Goal: Task Accomplishment & Management: Manage account settings

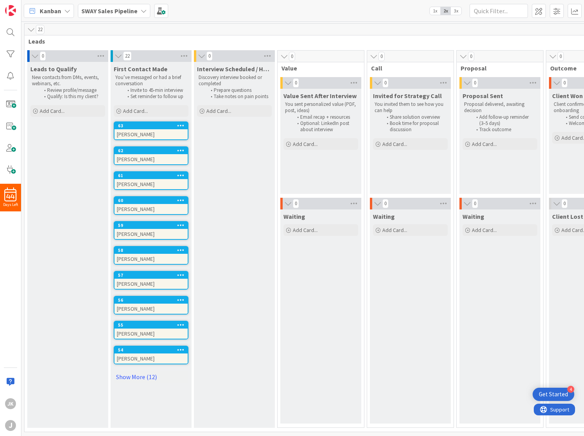
click at [141, 371] on link "Show More (12)" at bounding box center [151, 377] width 75 height 12
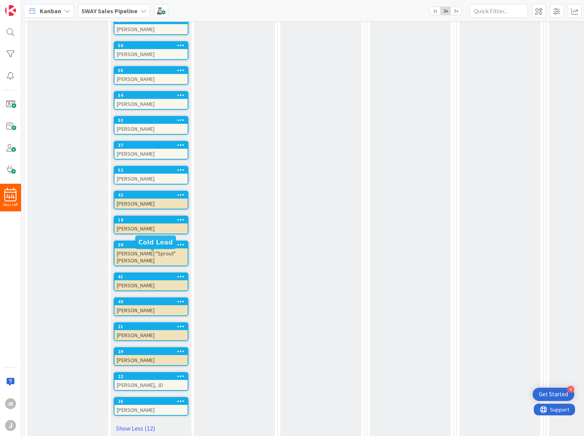
scroll to position [259, 0]
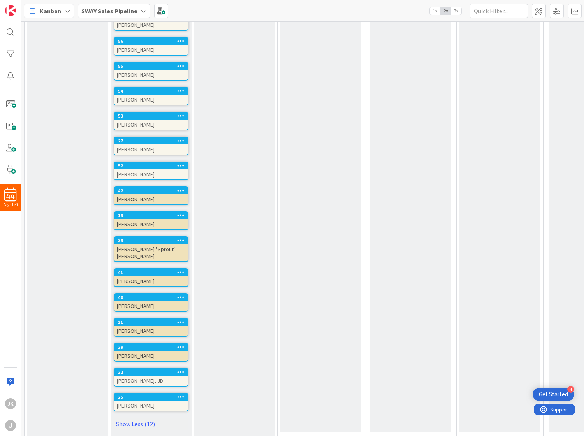
click at [178, 394] on icon at bounding box center [180, 396] width 7 height 5
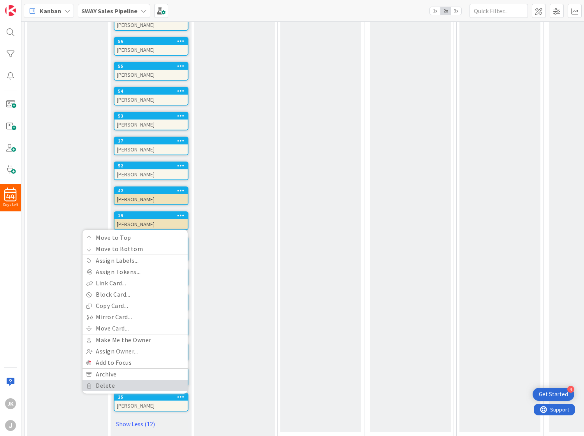
click at [138, 380] on link "Delete" at bounding box center [135, 385] width 105 height 11
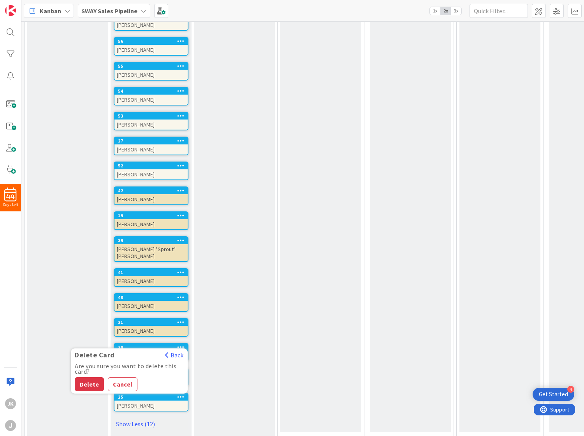
click at [76, 377] on button "Delete" at bounding box center [89, 384] width 29 height 14
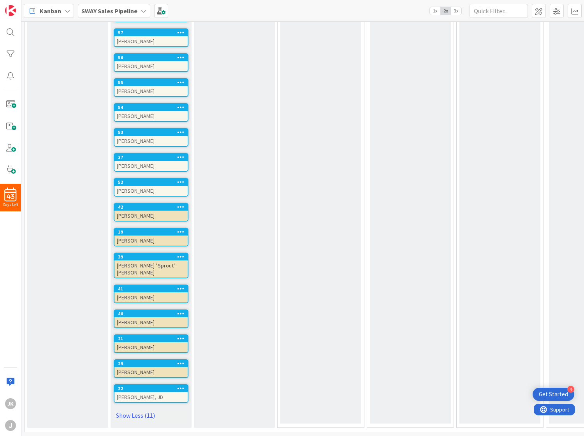
scroll to position [234, 0]
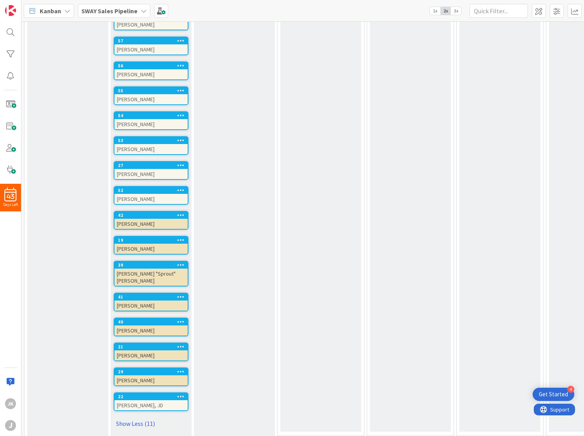
click at [182, 394] on icon at bounding box center [180, 396] width 7 height 5
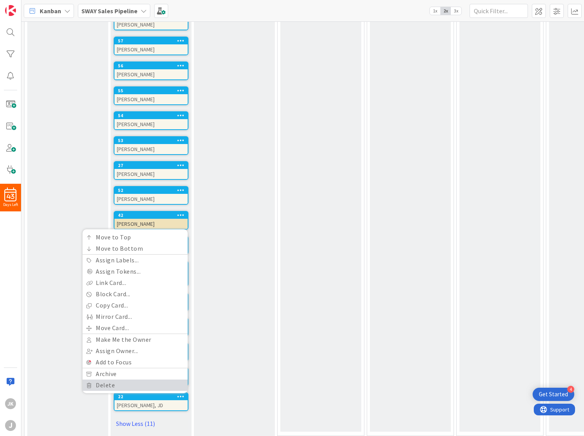
click at [116, 380] on link "Delete" at bounding box center [135, 385] width 105 height 11
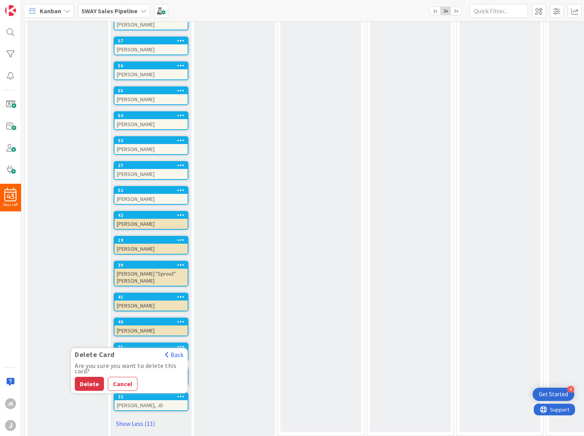
click at [88, 377] on button "Delete" at bounding box center [89, 384] width 29 height 14
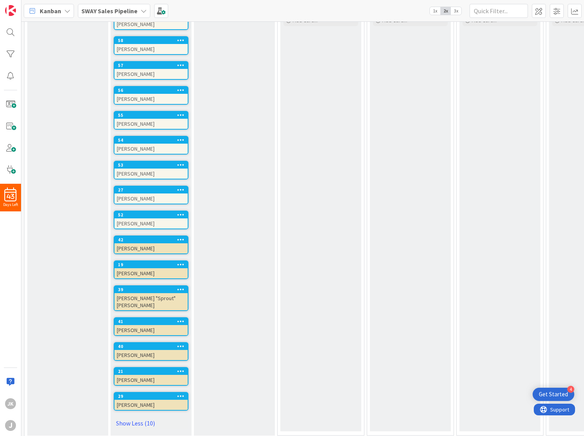
click at [180, 393] on icon at bounding box center [180, 395] width 7 height 5
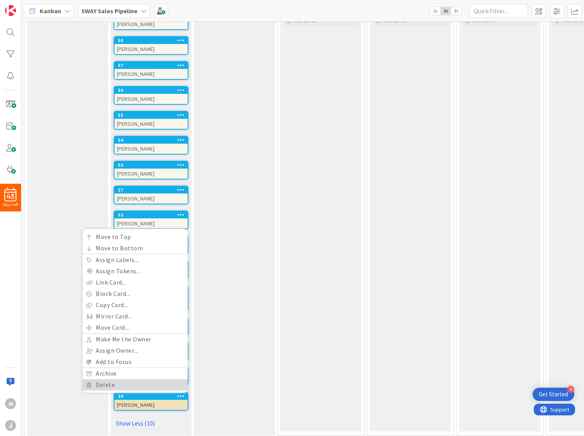
click at [108, 379] on link "Delete" at bounding box center [135, 384] width 105 height 11
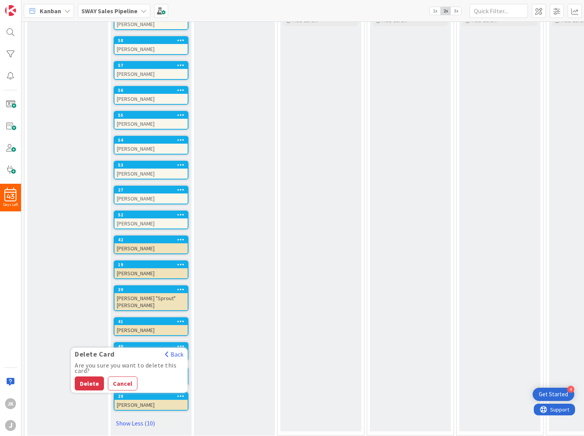
click at [85, 377] on button "Delete" at bounding box center [89, 384] width 29 height 14
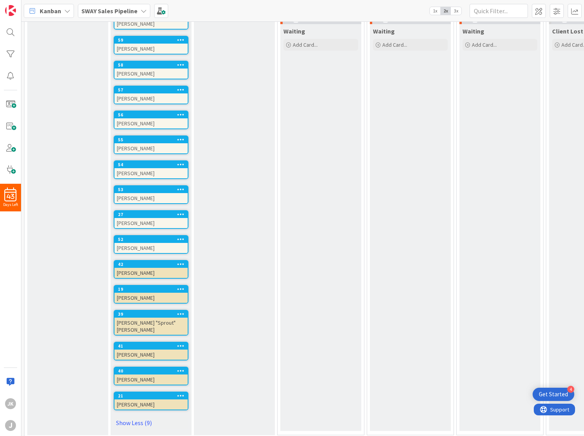
click at [182, 393] on icon at bounding box center [180, 395] width 7 height 5
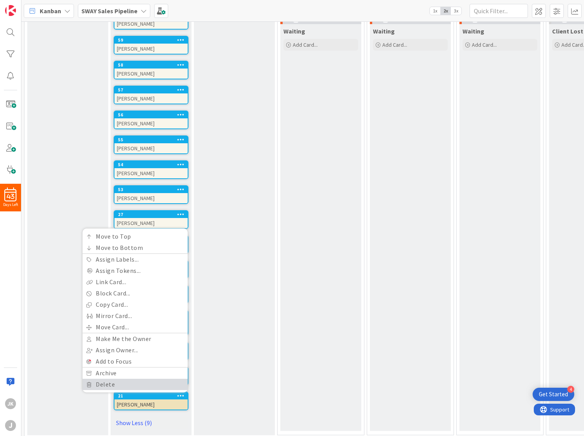
click at [106, 379] on link "Delete" at bounding box center [135, 384] width 105 height 11
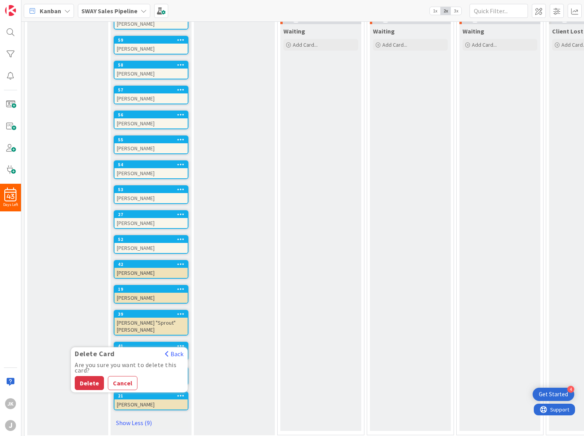
click at [91, 376] on button "Delete" at bounding box center [89, 383] width 29 height 14
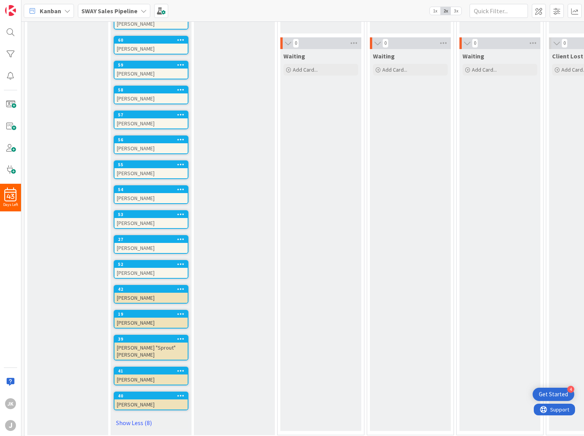
click at [183, 393] on icon at bounding box center [180, 395] width 7 height 5
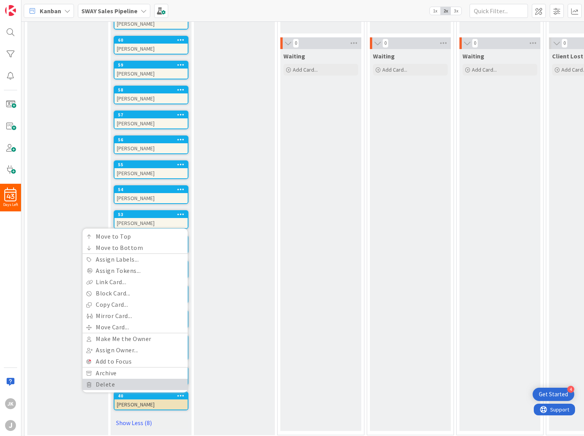
click at [102, 379] on link "Delete" at bounding box center [135, 384] width 105 height 11
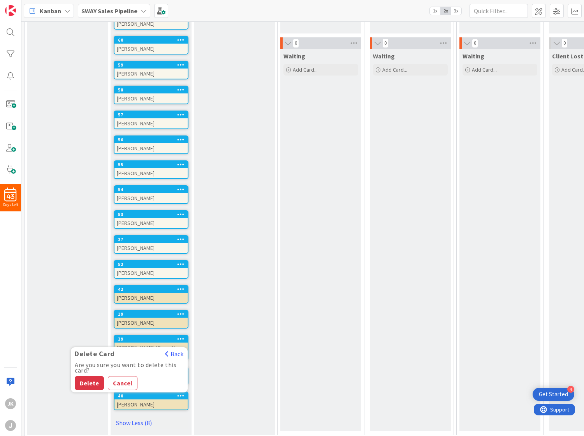
click at [89, 376] on button "Delete" at bounding box center [89, 383] width 29 height 14
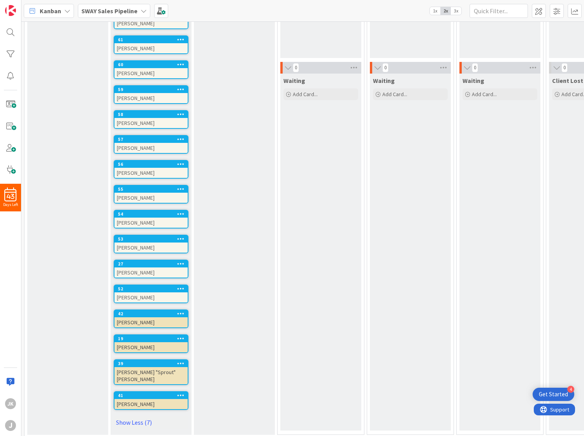
click at [181, 336] on icon at bounding box center [180, 338] width 7 height 5
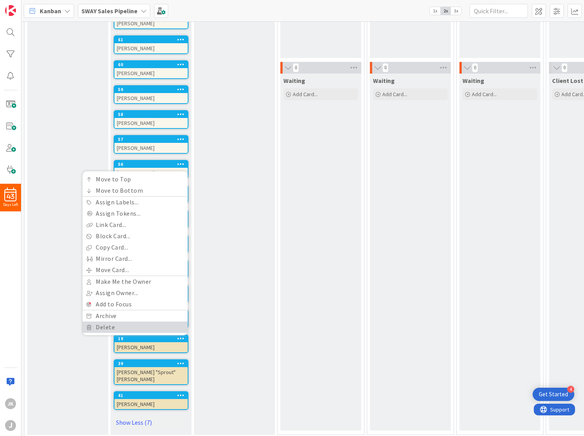
click at [112, 325] on link "Delete" at bounding box center [135, 327] width 105 height 11
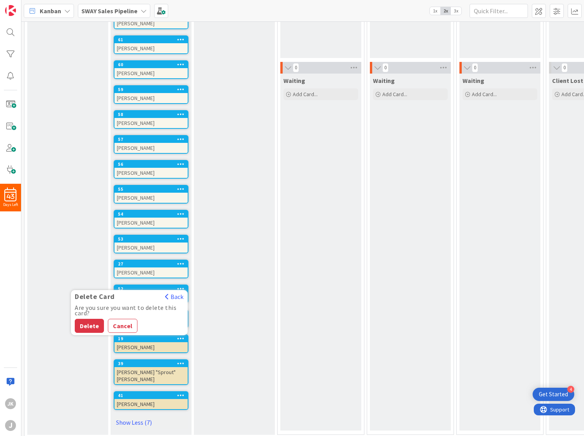
click at [86, 319] on button "Delete" at bounding box center [89, 326] width 29 height 14
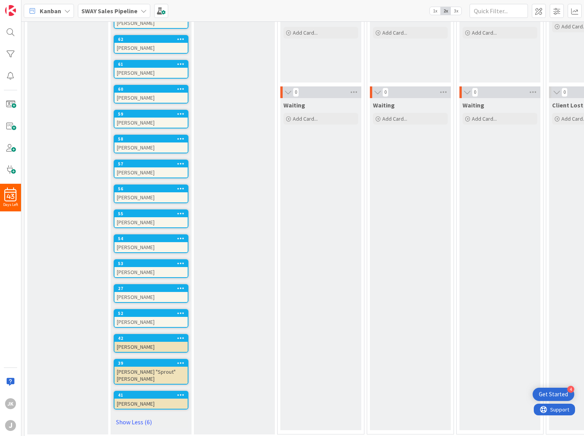
click at [183, 335] on icon at bounding box center [180, 337] width 7 height 5
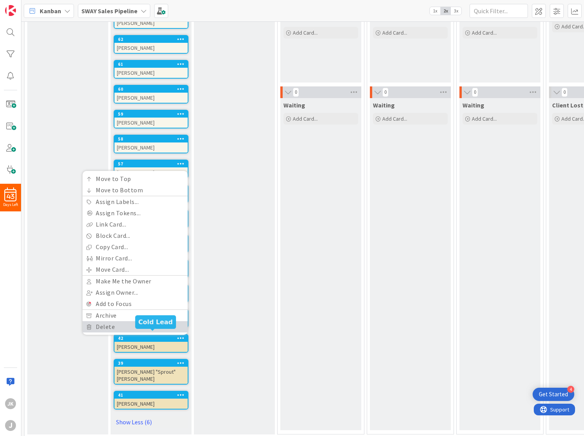
click at [110, 326] on link "Delete" at bounding box center [135, 326] width 105 height 11
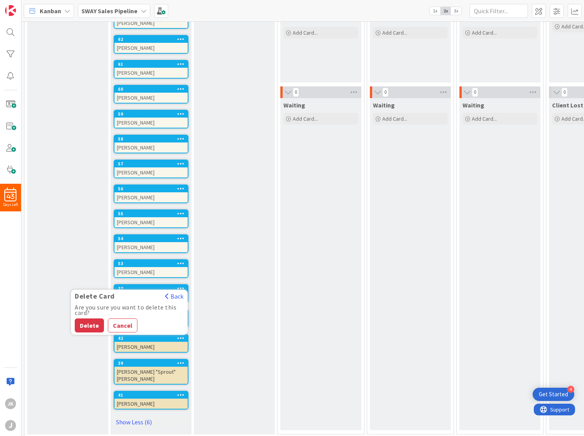
click at [93, 322] on button "Delete" at bounding box center [89, 326] width 29 height 14
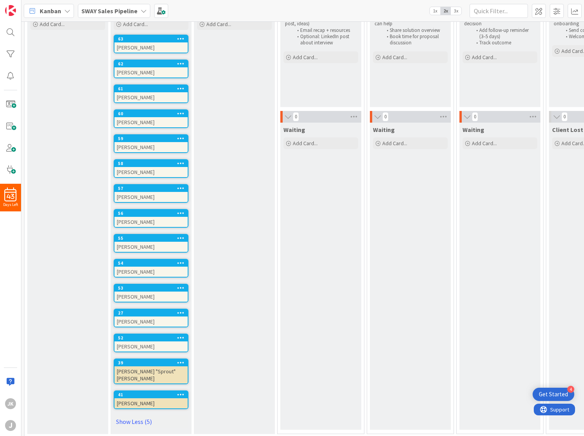
click at [183, 336] on icon at bounding box center [180, 337] width 7 height 5
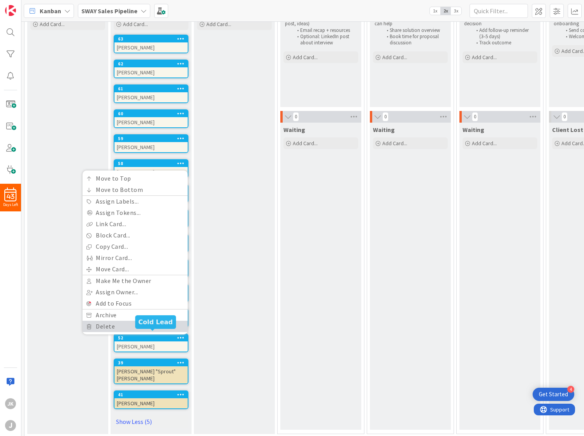
click at [108, 321] on link "Delete" at bounding box center [135, 326] width 105 height 11
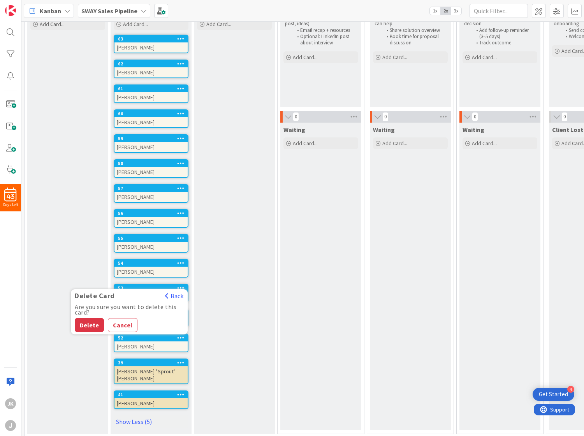
click at [89, 319] on button "Delete" at bounding box center [89, 325] width 29 height 14
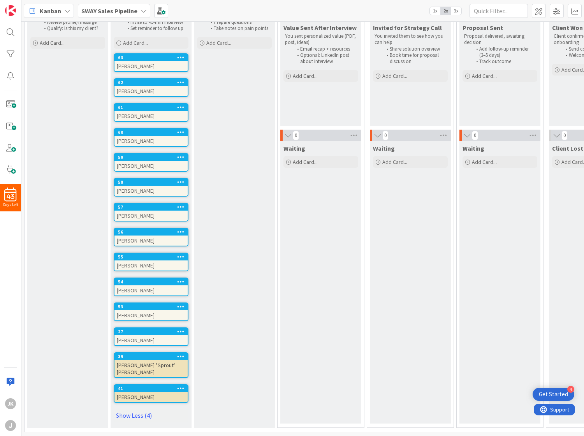
scroll to position [62, 0]
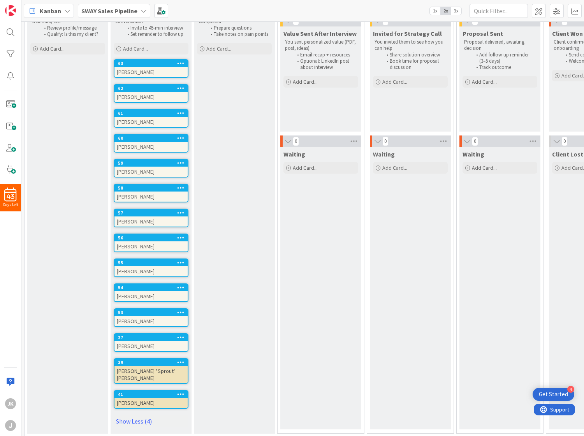
click at [181, 335] on icon at bounding box center [180, 337] width 7 height 5
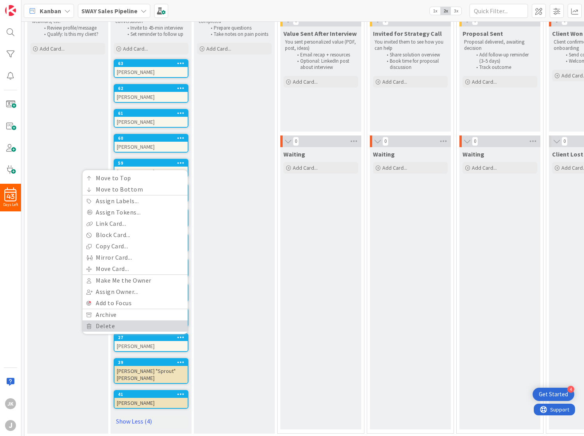
click at [120, 323] on link "Delete" at bounding box center [135, 326] width 105 height 11
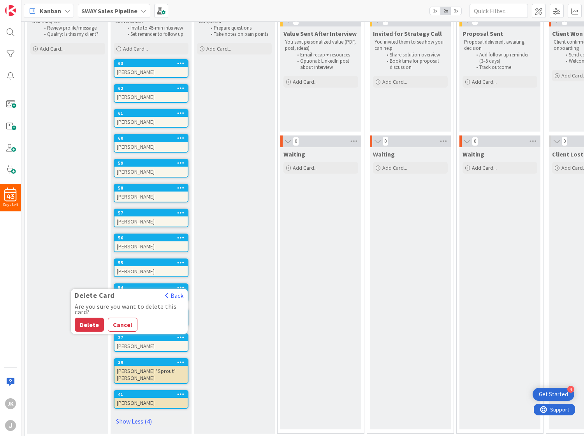
click at [88, 318] on button "Delete" at bounding box center [89, 325] width 29 height 14
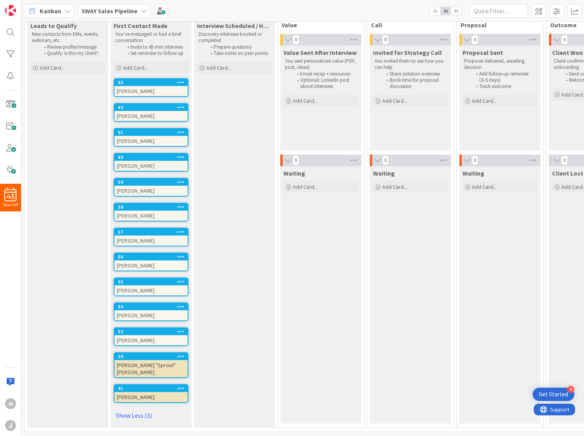
scroll to position [37, 0]
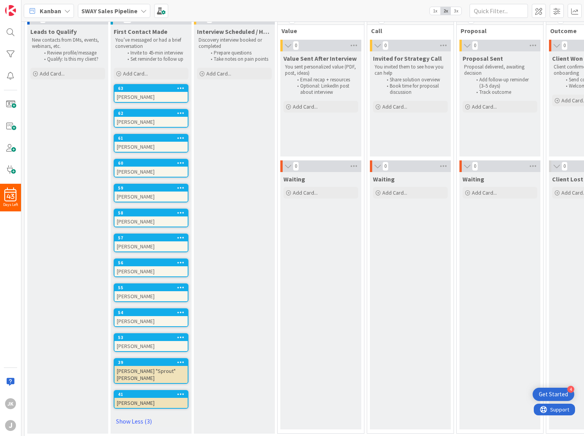
click at [179, 335] on icon at bounding box center [180, 337] width 7 height 5
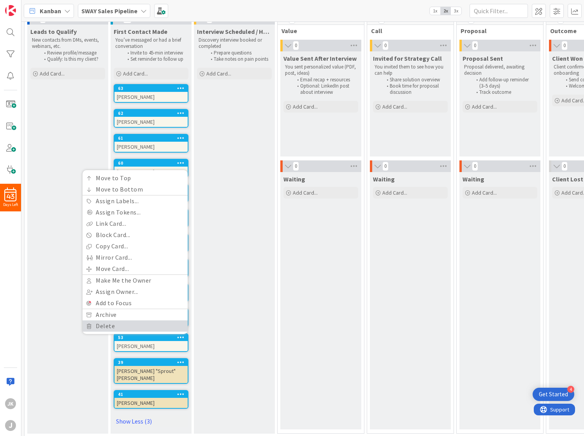
click at [114, 324] on link "Delete" at bounding box center [135, 326] width 105 height 11
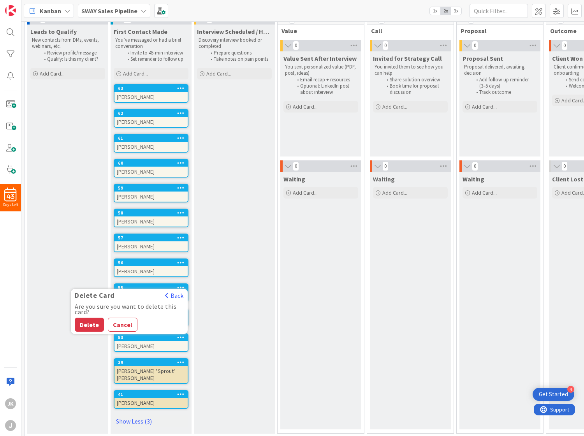
click at [98, 322] on button "Delete" at bounding box center [89, 325] width 29 height 14
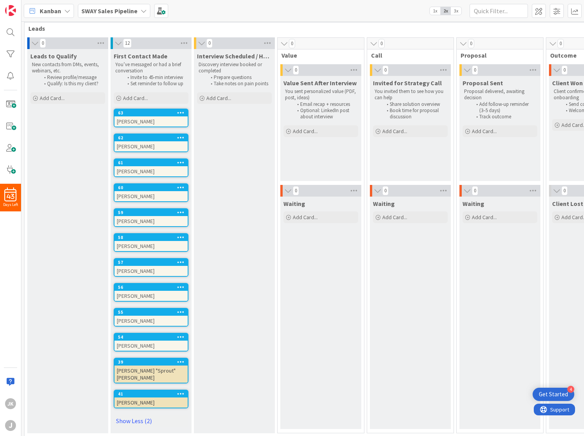
click at [181, 335] on icon at bounding box center [180, 336] width 7 height 5
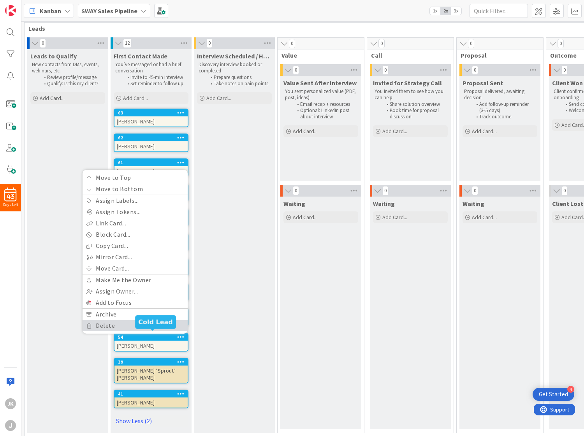
click at [106, 328] on link "Delete" at bounding box center [135, 325] width 105 height 11
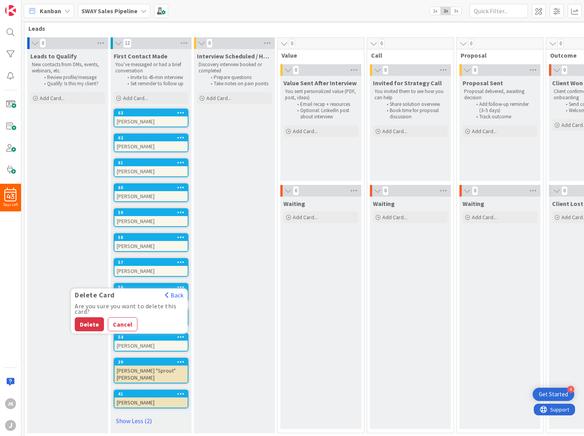
click at [82, 320] on button "Delete" at bounding box center [89, 324] width 29 height 14
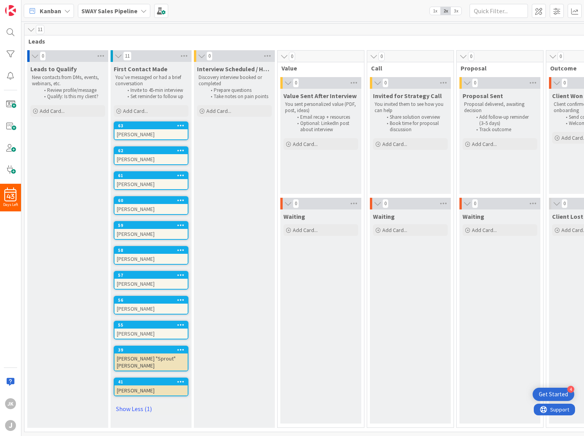
click at [180, 322] on icon at bounding box center [180, 324] width 7 height 5
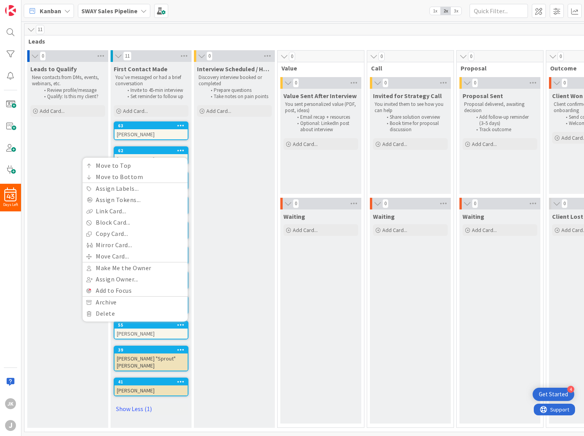
click at [113, 314] on div "Move to Top Move to Bottom Assign Labels... Assign Tokens... Link Card... Block…" at bounding box center [135, 240] width 105 height 164
click at [104, 310] on link "Delete" at bounding box center [135, 313] width 105 height 11
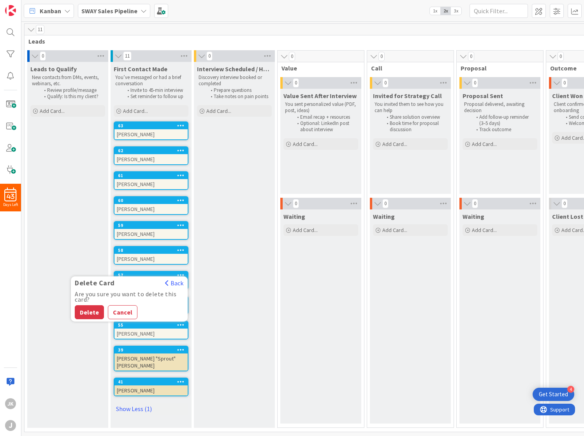
click at [90, 307] on button "Delete" at bounding box center [89, 312] width 29 height 14
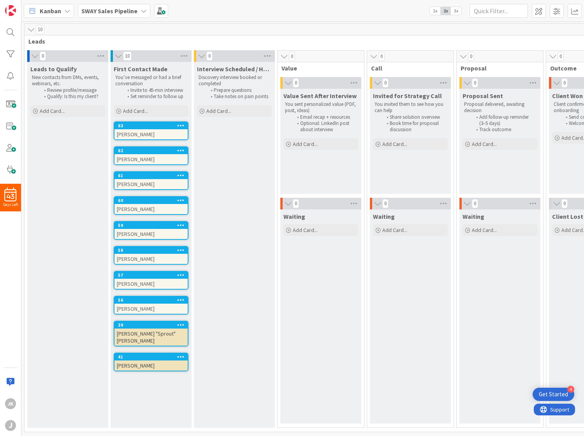
click at [179, 297] on icon at bounding box center [180, 299] width 7 height 5
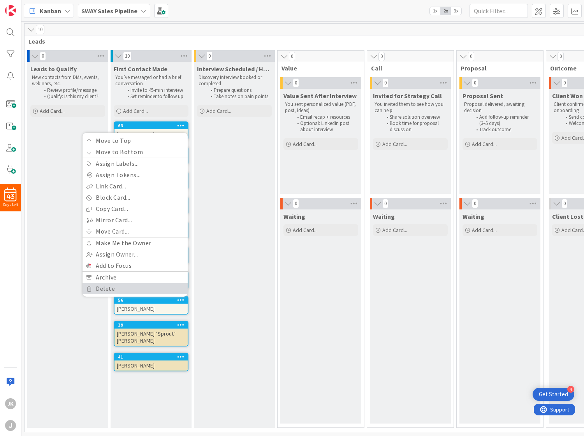
click at [110, 287] on link "Delete" at bounding box center [135, 288] width 105 height 11
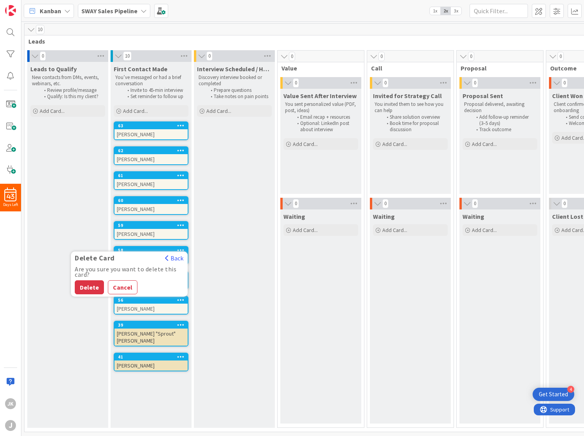
click at [92, 285] on button "Delete" at bounding box center [89, 287] width 29 height 14
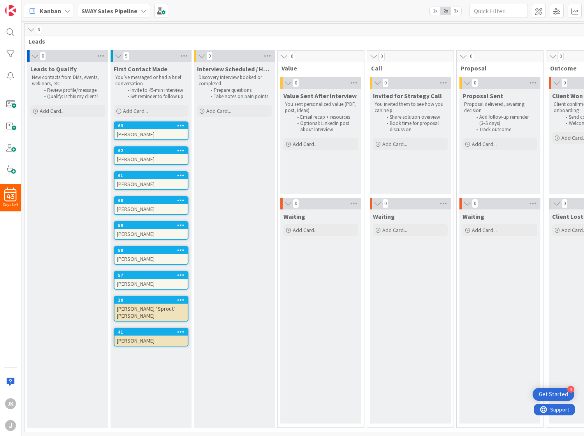
scroll to position [0, 0]
click at [178, 273] on icon at bounding box center [180, 274] width 7 height 5
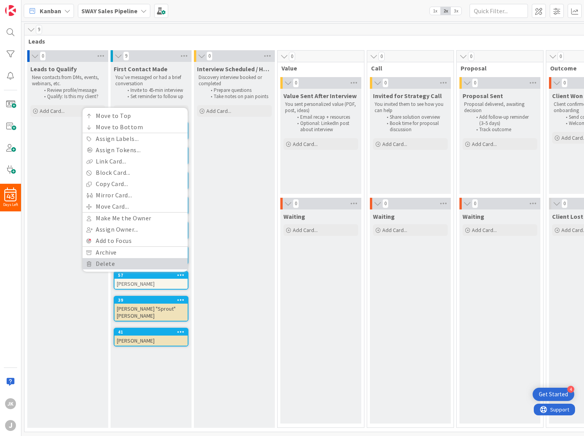
click at [109, 261] on link "Delete" at bounding box center [135, 263] width 105 height 11
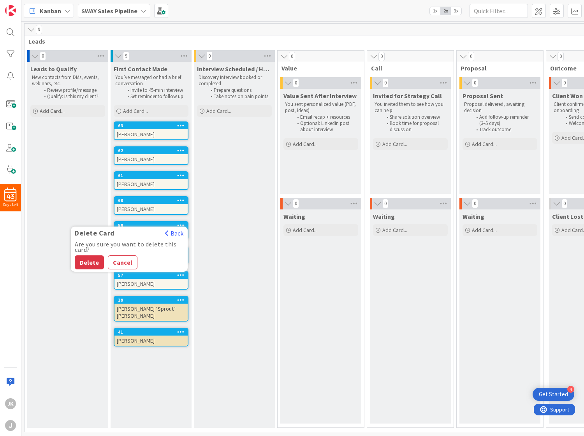
click at [88, 257] on button "Delete" at bounding box center [89, 263] width 29 height 14
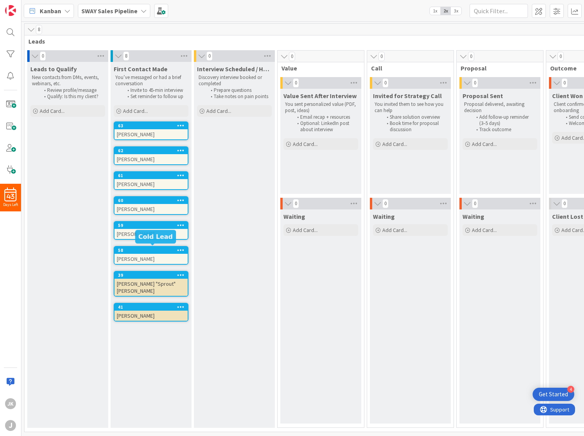
click at [179, 248] on icon at bounding box center [180, 249] width 7 height 5
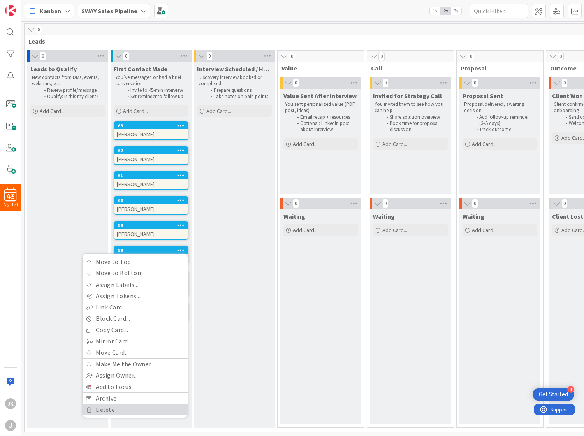
click at [106, 409] on link "Delete" at bounding box center [135, 409] width 105 height 11
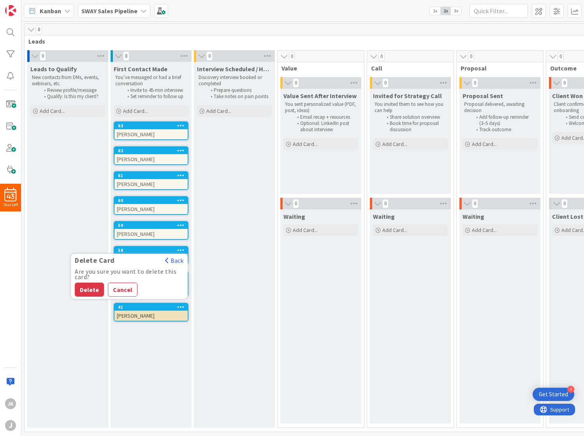
click at [85, 287] on button "Delete" at bounding box center [89, 290] width 29 height 14
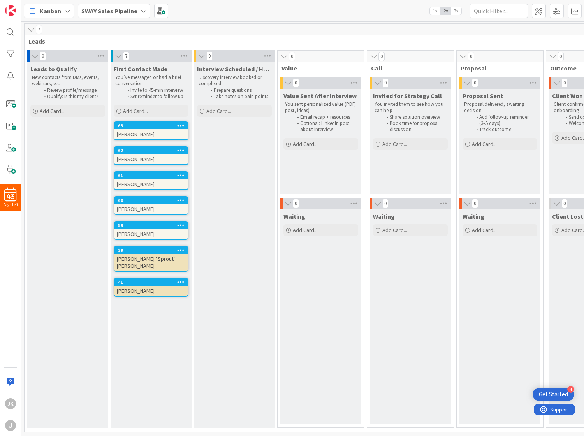
click at [181, 224] on icon at bounding box center [180, 224] width 7 height 5
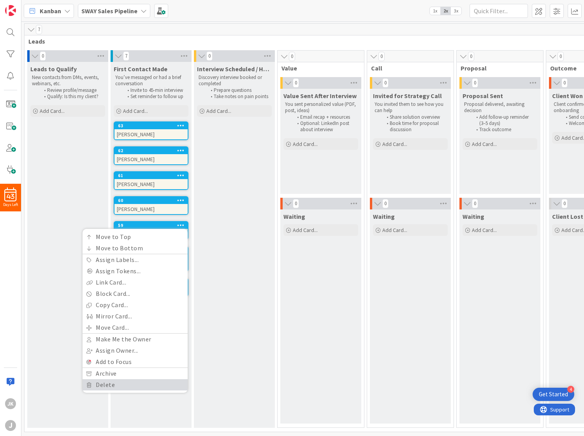
click at [104, 381] on link "Delete" at bounding box center [135, 384] width 105 height 11
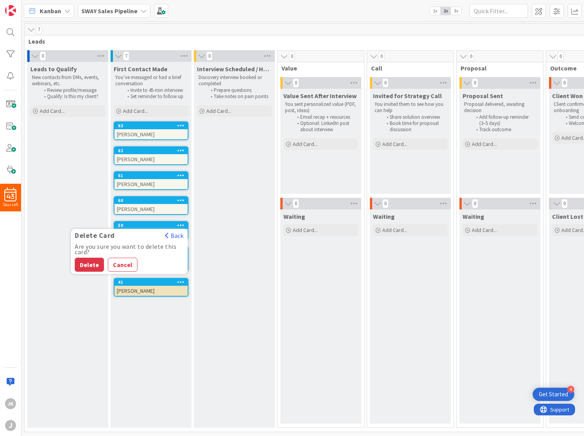
click at [87, 263] on button "Delete" at bounding box center [89, 265] width 29 height 14
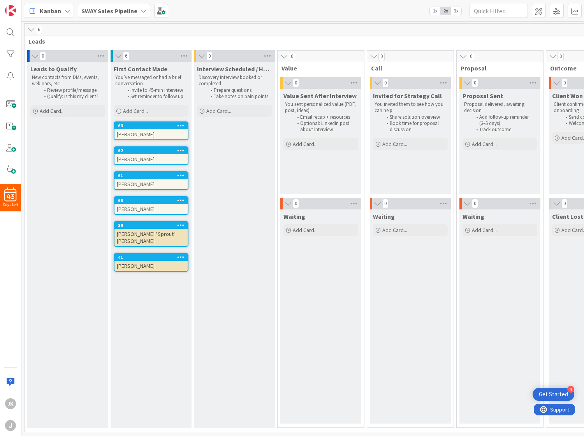
click at [184, 198] on icon at bounding box center [180, 199] width 7 height 5
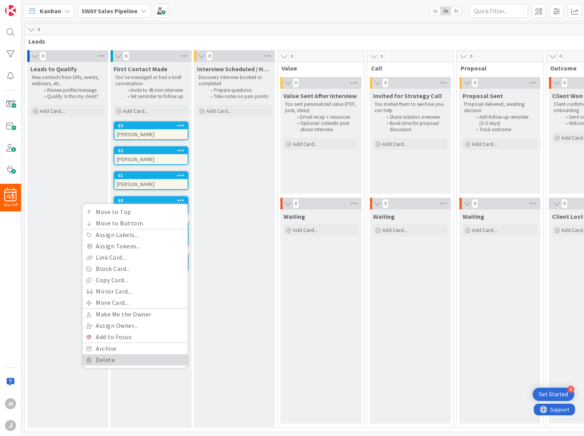
click at [109, 359] on link "Delete" at bounding box center [135, 359] width 105 height 11
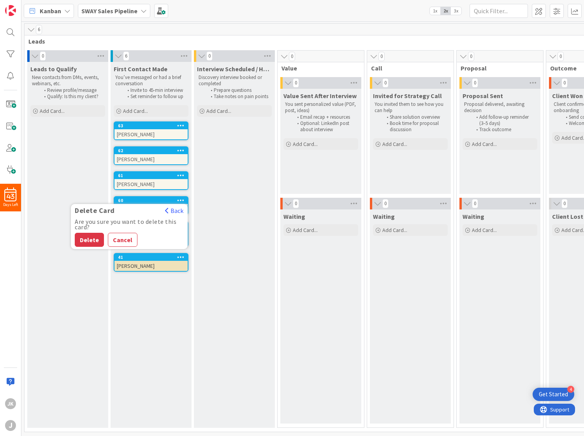
click at [89, 234] on button "Delete" at bounding box center [89, 240] width 29 height 14
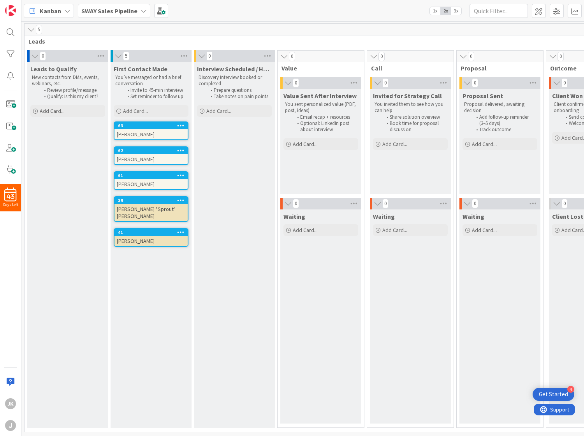
click at [182, 174] on icon at bounding box center [180, 175] width 7 height 5
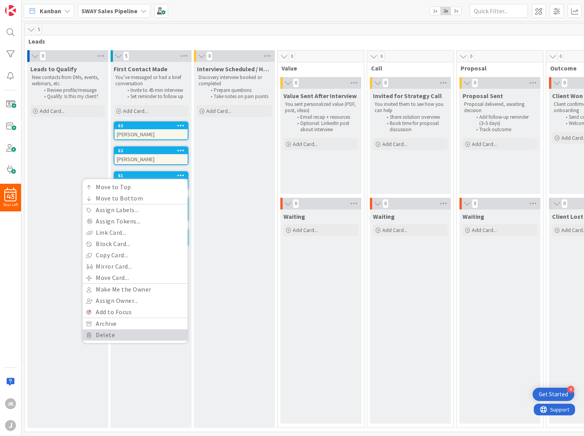
click at [107, 336] on link "Delete" at bounding box center [135, 335] width 105 height 11
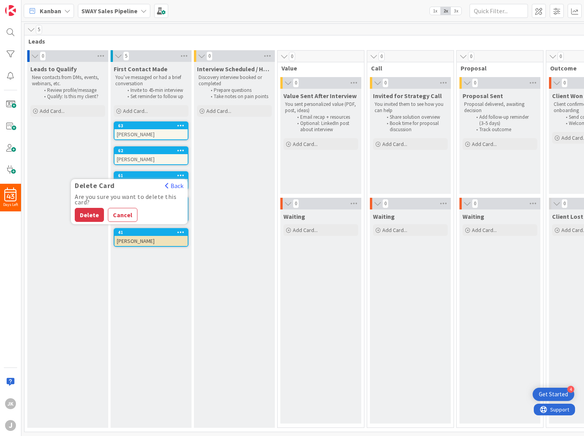
click at [89, 213] on button "Delete" at bounding box center [89, 215] width 29 height 14
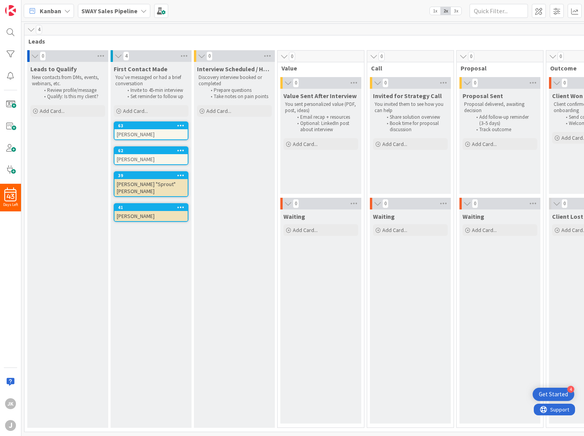
click at [180, 150] on icon at bounding box center [180, 150] width 7 height 5
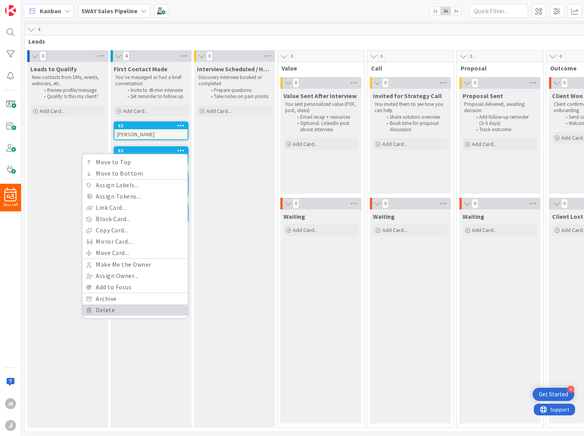
click at [96, 313] on link "Delete" at bounding box center [135, 310] width 105 height 11
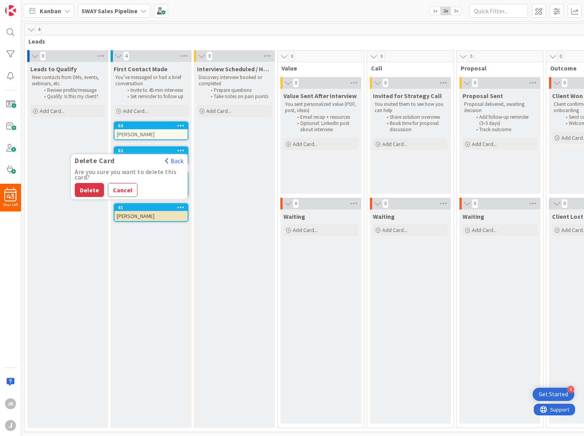
click at [86, 185] on button "Delete" at bounding box center [89, 190] width 29 height 14
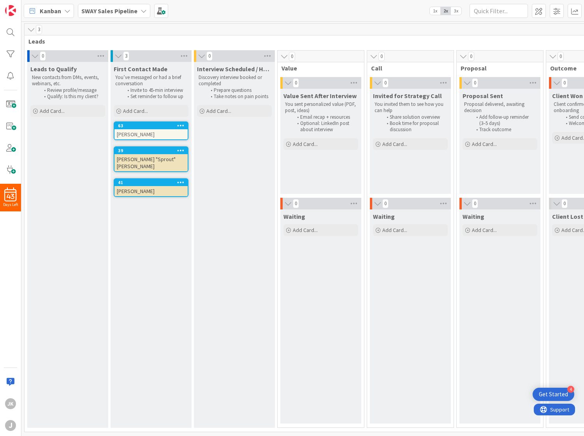
click at [181, 127] on icon at bounding box center [180, 125] width 7 height 5
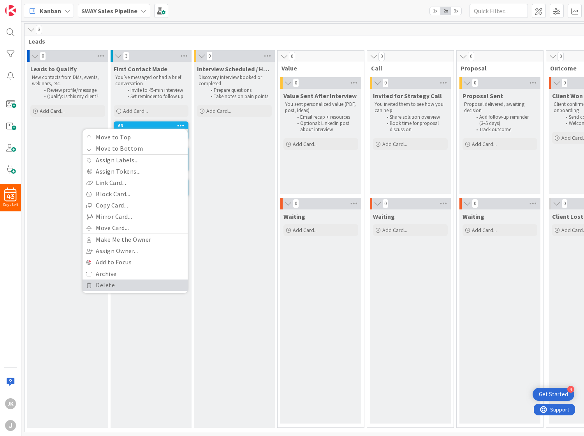
click at [119, 289] on link "Delete" at bounding box center [135, 285] width 105 height 11
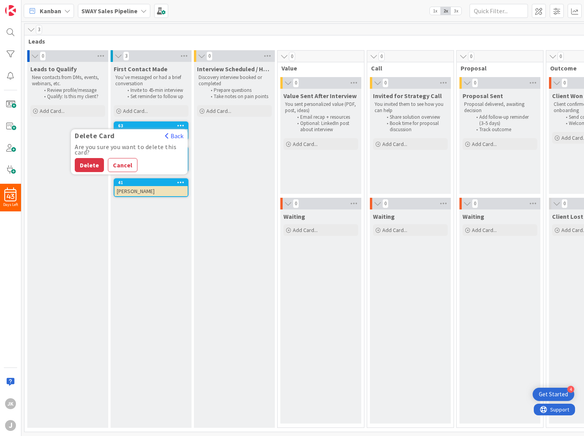
click at [91, 160] on button "Delete" at bounding box center [89, 165] width 29 height 14
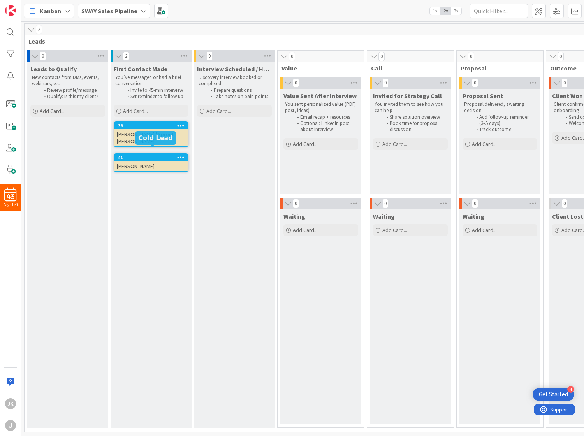
click at [139, 155] on div "41" at bounding box center [153, 157] width 70 height 5
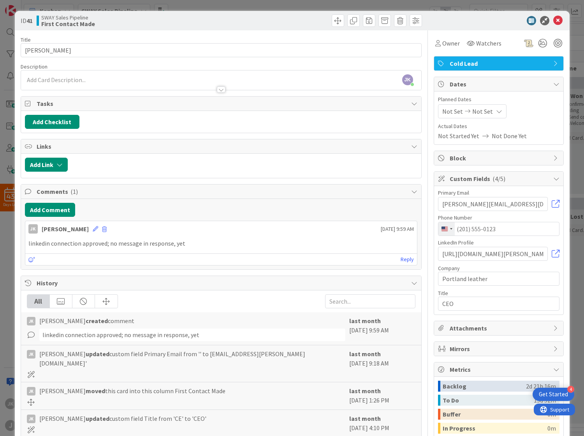
click at [141, 256] on div "Reply" at bounding box center [221, 260] width 392 height 12
click at [50, 208] on button "Add Comment" at bounding box center [50, 210] width 50 height 14
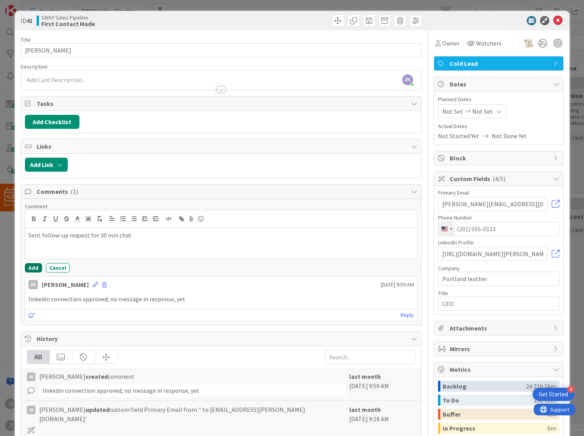
click at [29, 264] on button "Add" at bounding box center [33, 267] width 17 height 9
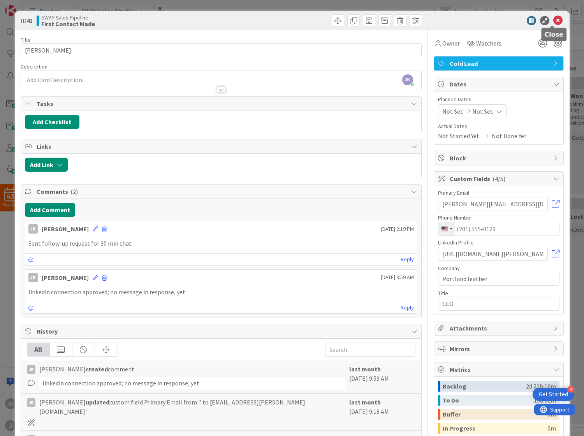
click at [554, 20] on icon at bounding box center [558, 20] width 9 height 9
